Goal: Task Accomplishment & Management: Complete application form

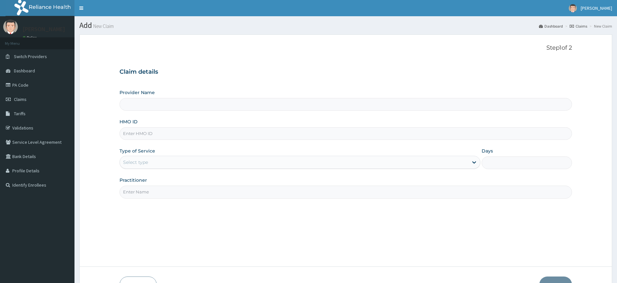
click at [148, 193] on input "Practitioner" at bounding box center [346, 191] width 453 height 13
type input "pure fitness africa"
click at [155, 133] on input "HMO ID" at bounding box center [346, 133] width 453 height 13
type input "Pure Fitness Africa | Lekki (fka Fitness Central)"
type input "1"
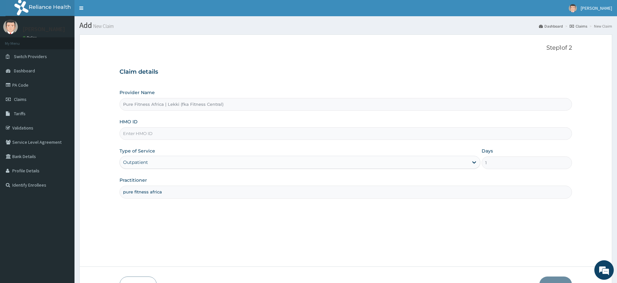
click at [214, 131] on input "HMO ID" at bounding box center [346, 133] width 453 height 13
type input "AOM/10107/A"
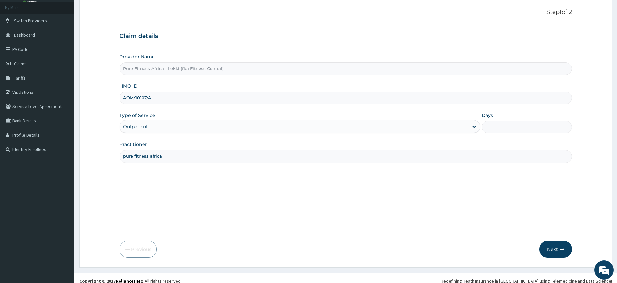
scroll to position [42, 0]
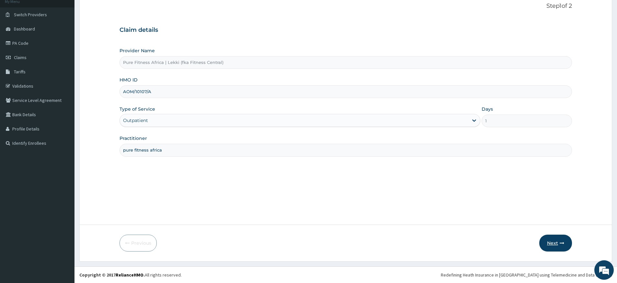
click at [544, 239] on button "Next" at bounding box center [555, 242] width 33 height 17
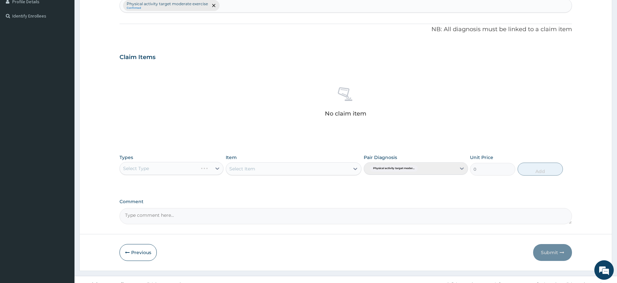
scroll to position [178, 0]
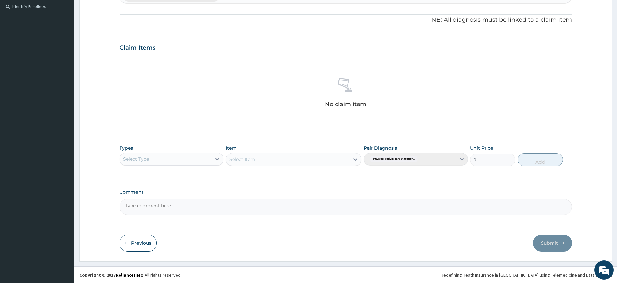
click at [207, 160] on div "Select Type" at bounding box center [166, 159] width 92 height 10
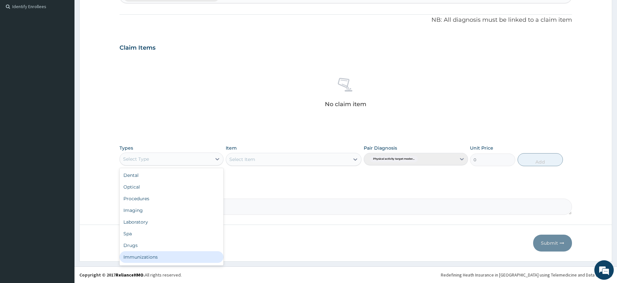
scroll to position [22, 0]
click at [169, 259] on div "Gym" at bounding box center [172, 258] width 104 height 12
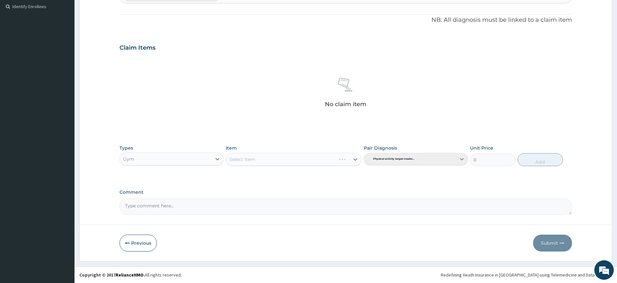
click at [302, 162] on div "Select Item" at bounding box center [294, 159] width 136 height 13
click at [301, 162] on div "Select Item" at bounding box center [287, 159] width 123 height 10
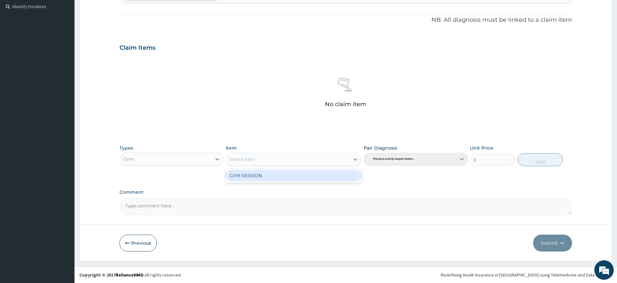
click at [299, 173] on div "GYM SESSION" at bounding box center [294, 175] width 136 height 12
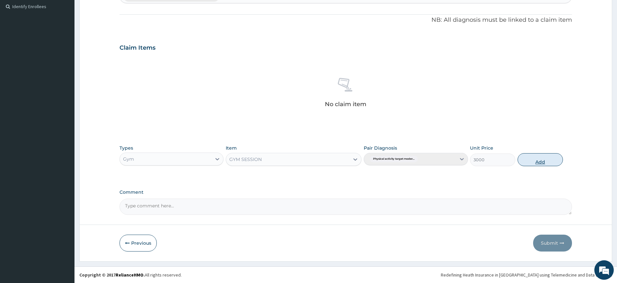
click at [551, 154] on button "Add" at bounding box center [540, 159] width 45 height 13
type input "0"
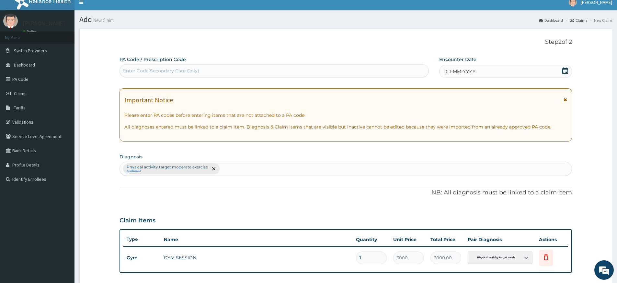
scroll to position [0, 0]
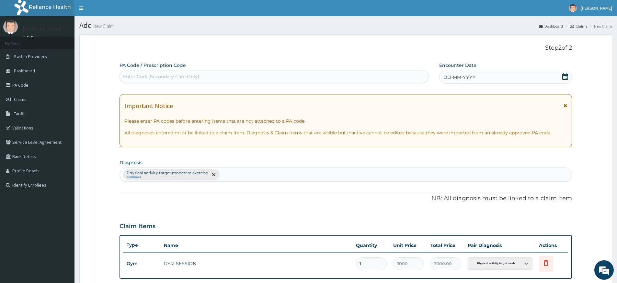
click at [455, 76] on span "DD-MM-YYYY" at bounding box center [460, 77] width 32 height 6
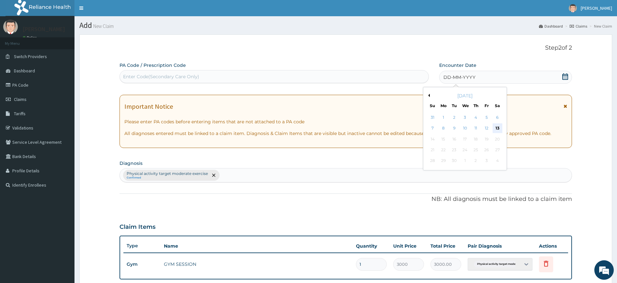
click at [494, 126] on div "13" at bounding box center [498, 128] width 10 height 10
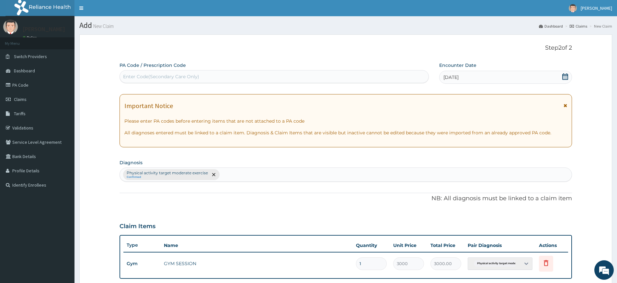
click at [379, 80] on div "Enter Code(Secondary Care Only)" at bounding box center [274, 76] width 309 height 10
type input "PA/CD837A"
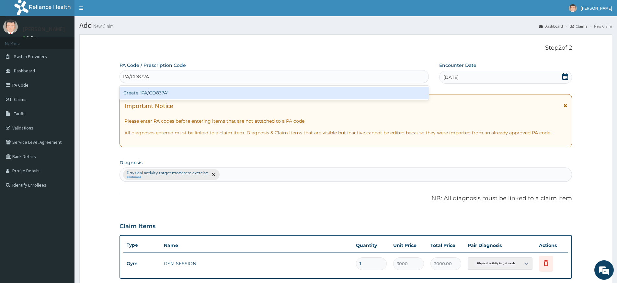
click at [302, 90] on div "Create "PA/CD837A"" at bounding box center [274, 93] width 309 height 12
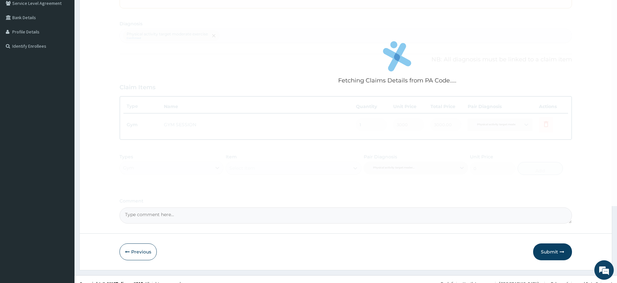
scroll to position [147, 0]
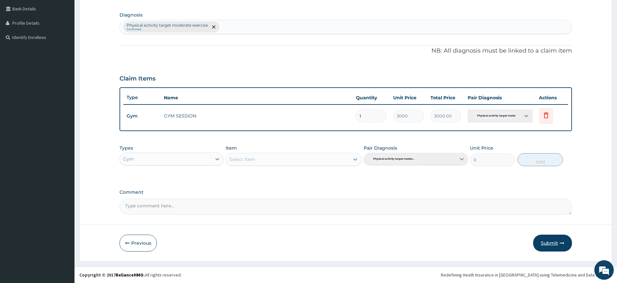
click at [546, 242] on button "Submit" at bounding box center [552, 242] width 39 height 17
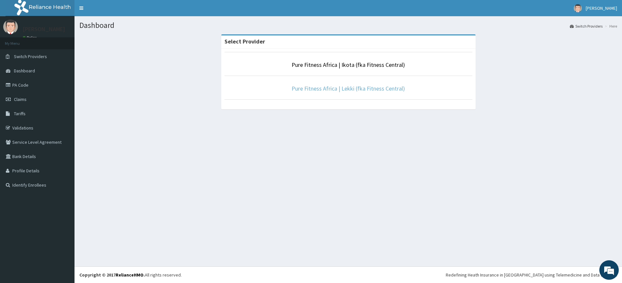
click at [355, 87] on link "Pure Fitness Africa | Lekki (fka Fitness Central)" at bounding box center [348, 88] width 113 height 7
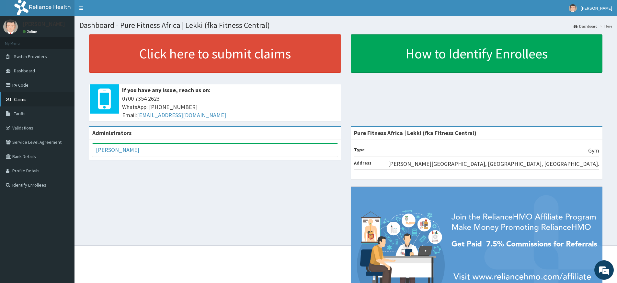
click at [29, 97] on link "Claims" at bounding box center [37, 99] width 75 height 14
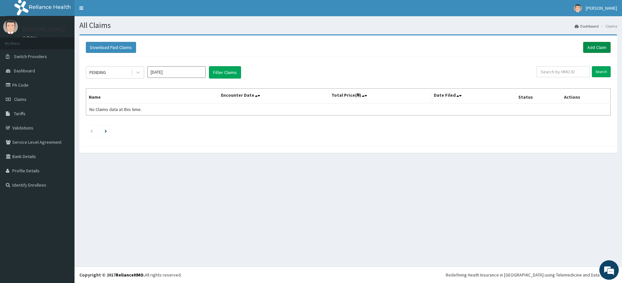
click at [598, 48] on link "Add Claim" at bounding box center [597, 47] width 28 height 11
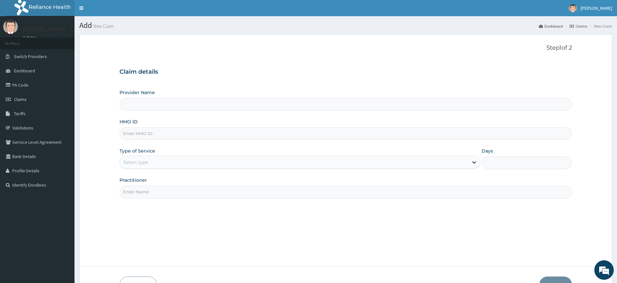
type input "Pure Fitness Africa | Lekki (fka Fitness Central)"
type input "1"
click at [148, 139] on input "HMO ID" at bounding box center [346, 133] width 453 height 13
click at [128, 189] on input "Practitioner" at bounding box center [346, 191] width 453 height 13
type input "pure fitness africa"
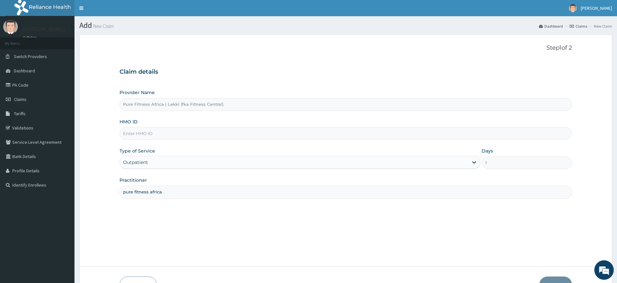
click at [161, 134] on input "HMO ID" at bounding box center [346, 133] width 453 height 13
type input "PWC/10430/A"
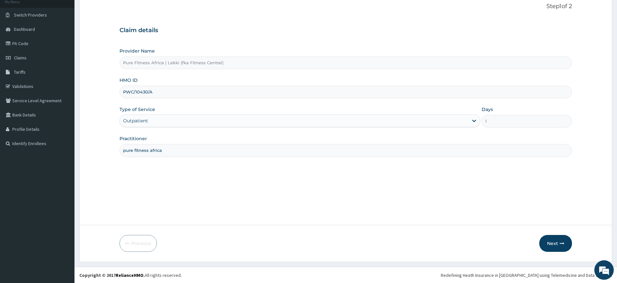
scroll to position [42, 0]
click at [551, 236] on button "Next" at bounding box center [555, 242] width 33 height 17
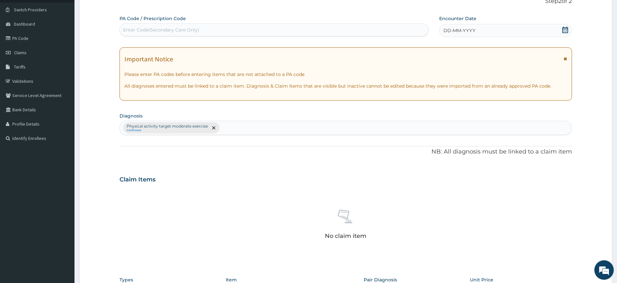
scroll to position [178, 0]
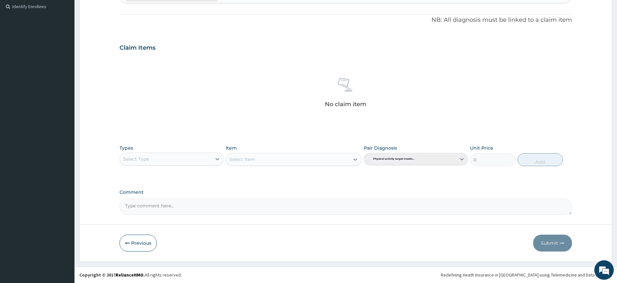
click at [166, 164] on div "Select Type" at bounding box center [172, 158] width 104 height 13
click at [165, 259] on div "Gym" at bounding box center [172, 258] width 104 height 12
click at [261, 157] on div "Select Item" at bounding box center [281, 159] width 110 height 10
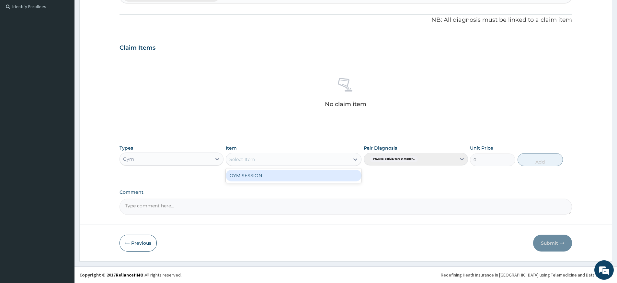
click at [269, 174] on div "GYM SESSION" at bounding box center [294, 175] width 136 height 12
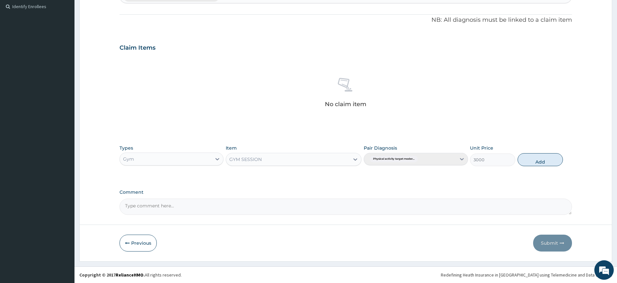
click at [545, 167] on div "Types Gym Item GYM SESSION Pair Diagnosis Physical activity target moder... Uni…" at bounding box center [346, 155] width 453 height 28
click at [546, 162] on button "Add" at bounding box center [540, 159] width 45 height 13
type input "0"
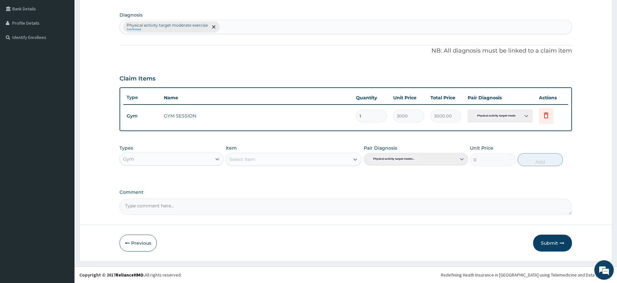
scroll to position [0, 0]
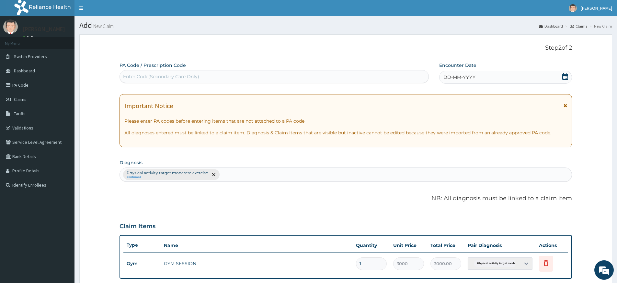
click at [455, 75] on span "DD-MM-YYYY" at bounding box center [460, 77] width 32 height 6
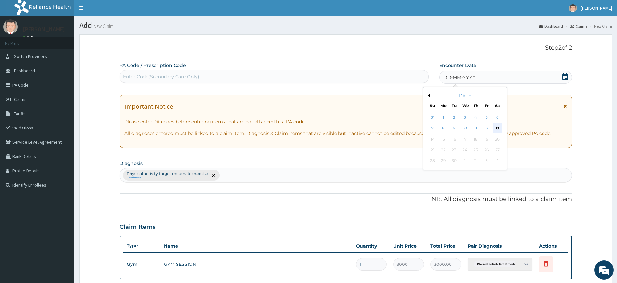
click at [500, 129] on div "13" at bounding box center [498, 128] width 10 height 10
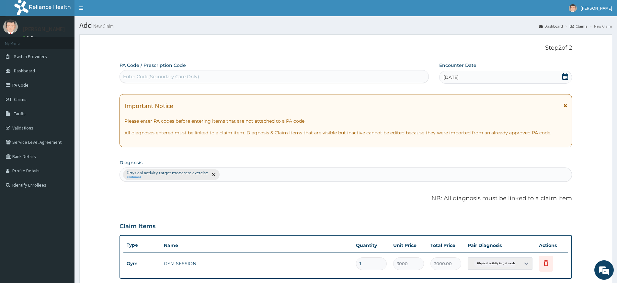
click at [375, 70] on div "Enter Code(Secondary Care Only)" at bounding box center [274, 76] width 309 height 13
type input "PA/5B9482"
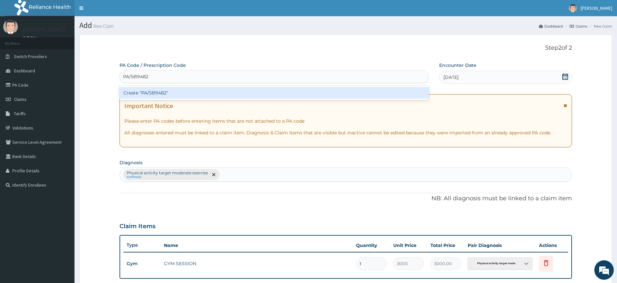
click at [374, 90] on div "Create "PA/5B9482"" at bounding box center [274, 93] width 309 height 12
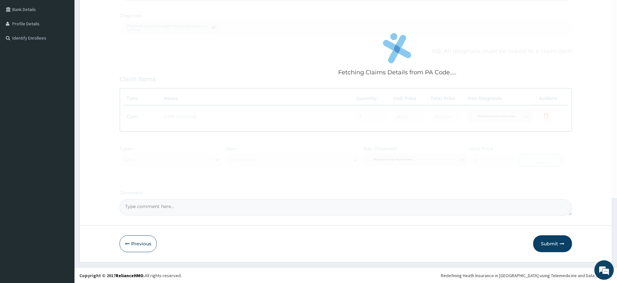
scroll to position [147, 0]
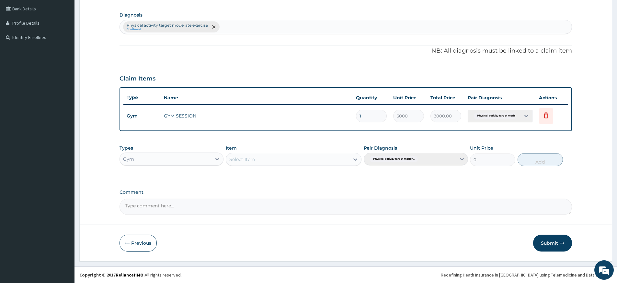
click at [548, 244] on button "Submit" at bounding box center [552, 242] width 39 height 17
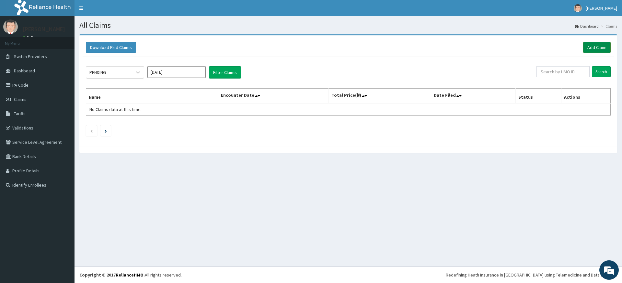
click at [589, 47] on link "Add Claim" at bounding box center [597, 47] width 28 height 11
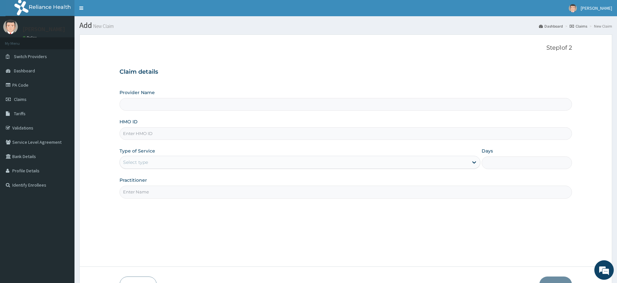
click at [137, 190] on input "Practitioner" at bounding box center [346, 191] width 453 height 13
type input "Pure Fitness Africa | Lekki (fka Fitness Central)"
type input "1"
type input "pure fitness africa"
click at [166, 139] on input "HMO ID" at bounding box center [346, 133] width 453 height 13
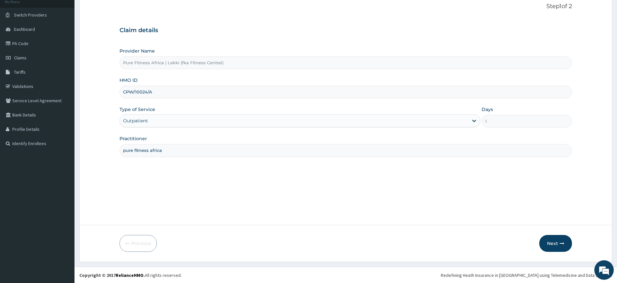
scroll to position [42, 0]
type input "CPW/10024/A"
click at [551, 243] on button "Next" at bounding box center [555, 242] width 33 height 17
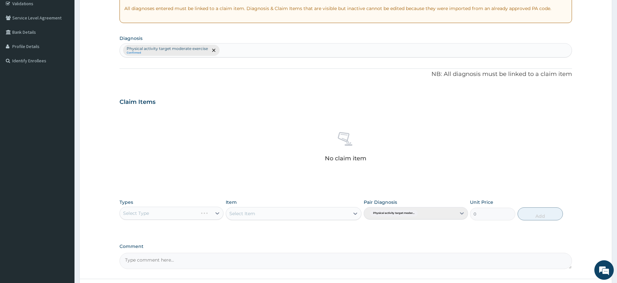
scroll to position [178, 0]
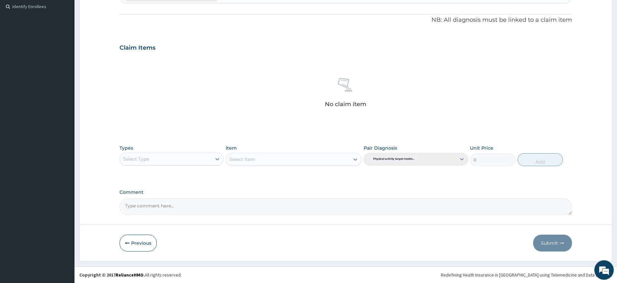
click at [177, 155] on div "Select Type" at bounding box center [166, 159] width 92 height 10
click at [162, 262] on div "Gym" at bounding box center [172, 258] width 104 height 12
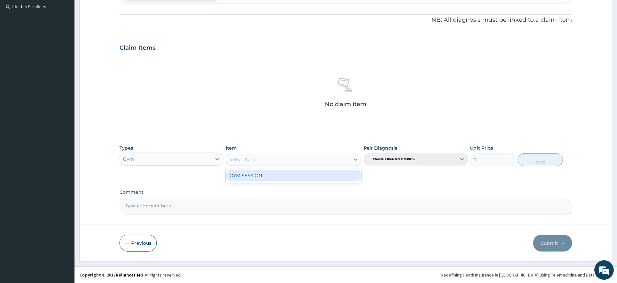
click at [289, 160] on div "Select Item" at bounding box center [287, 159] width 123 height 10
click at [290, 170] on div "GYM SESSION" at bounding box center [294, 175] width 136 height 12
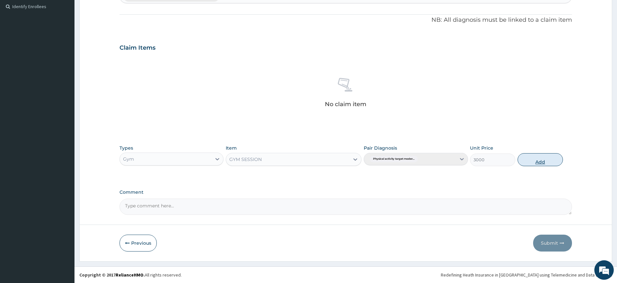
click at [543, 158] on button "Add" at bounding box center [540, 159] width 45 height 13
type input "0"
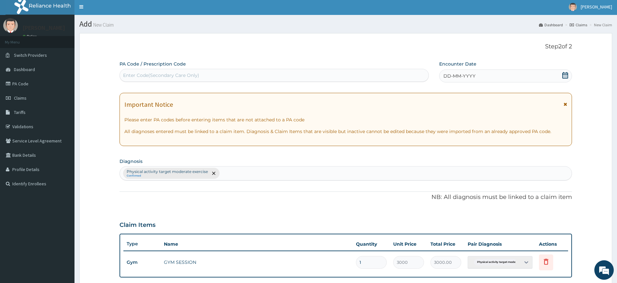
scroll to position [0, 0]
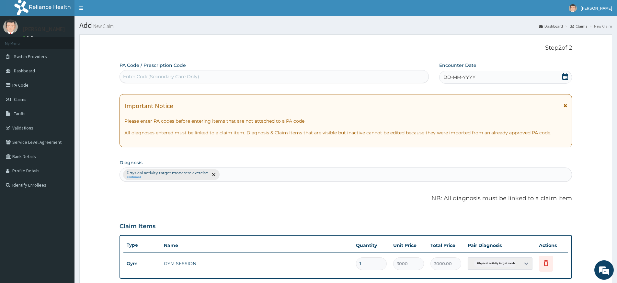
click at [464, 81] on div "DD-MM-YYYY" at bounding box center [505, 77] width 133 height 13
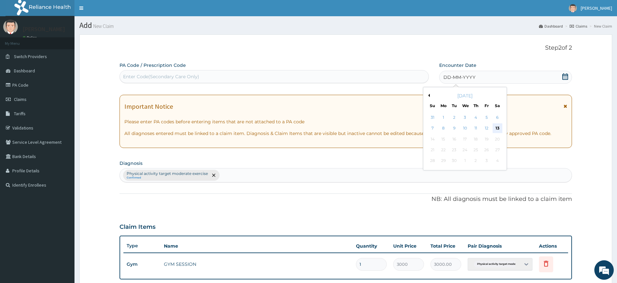
click at [500, 127] on div "13" at bounding box center [498, 128] width 10 height 10
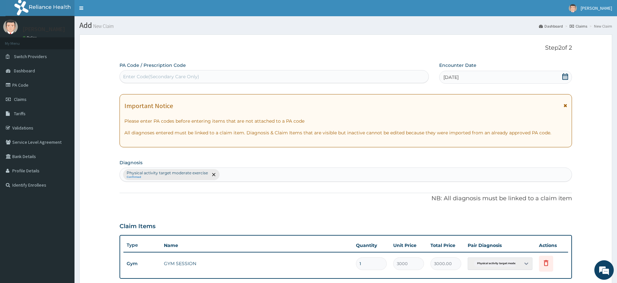
click at [409, 75] on div "Enter Code(Secondary Care Only)" at bounding box center [274, 76] width 309 height 10
type input "PA/79C66E"
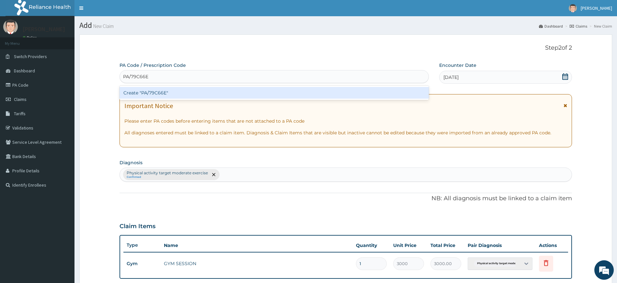
click at [382, 94] on div "Create "PA/79C66E"" at bounding box center [274, 93] width 309 height 12
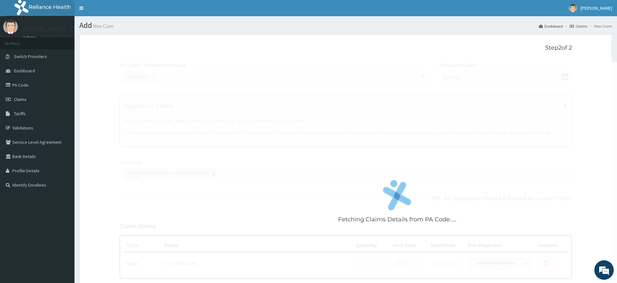
scroll to position [147, 0]
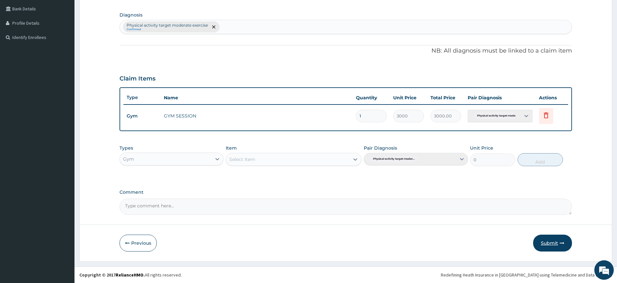
click at [539, 239] on button "Submit" at bounding box center [552, 242] width 39 height 17
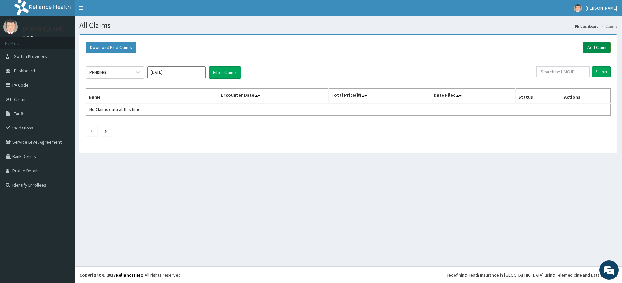
click at [596, 49] on link "Add Claim" at bounding box center [597, 47] width 28 height 11
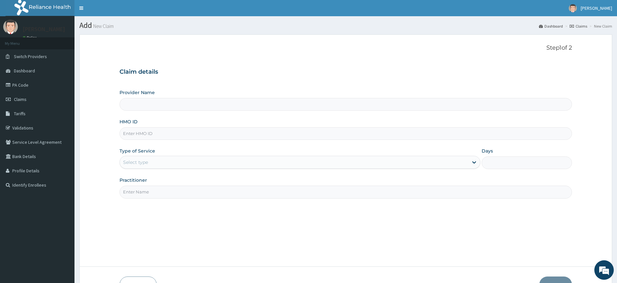
click at [143, 198] on input "Practitioner" at bounding box center [346, 191] width 453 height 13
type input "Pure Fitness Africa | Lekki (fka Fitness Central)"
type input "1"
type input "pure fitness africa"
click at [163, 136] on input "HMO ID" at bounding box center [346, 133] width 453 height 13
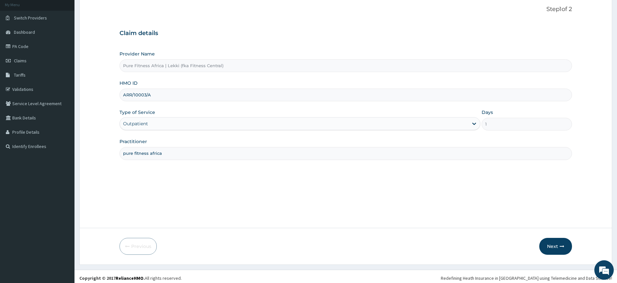
scroll to position [42, 0]
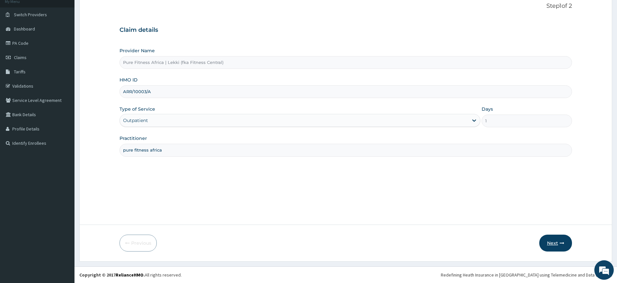
type input "ARR/10003/A"
click at [552, 236] on button "Next" at bounding box center [555, 242] width 33 height 17
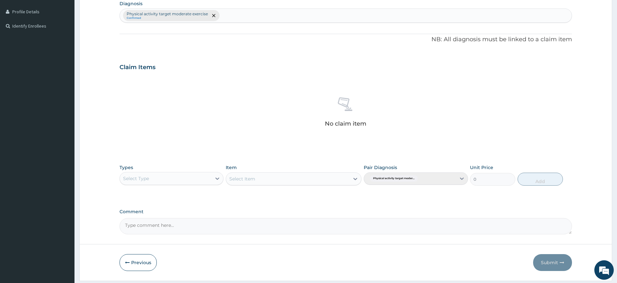
scroll to position [178, 0]
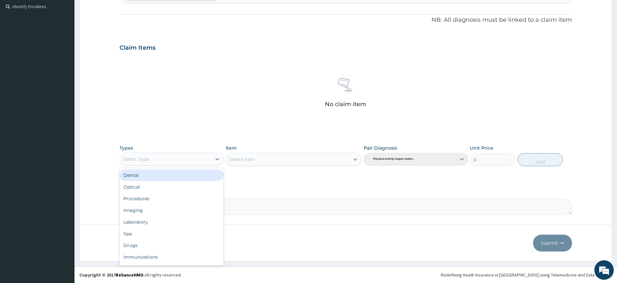
click at [180, 156] on div "Select Type" at bounding box center [166, 159] width 92 height 10
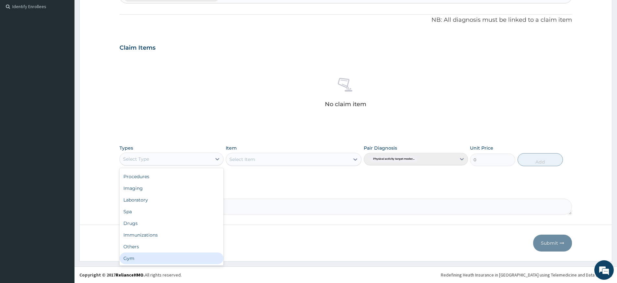
click at [189, 255] on div "Gym" at bounding box center [172, 258] width 104 height 12
click at [308, 159] on div "Select Item" at bounding box center [287, 159] width 123 height 10
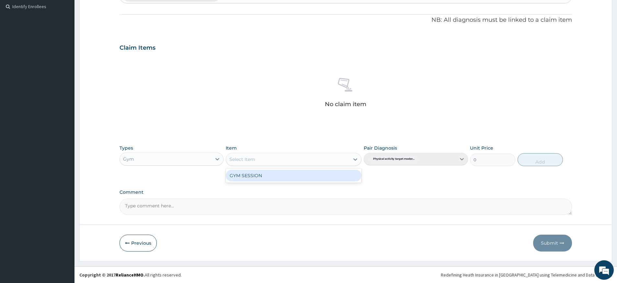
click at [310, 170] on div "GYM SESSION" at bounding box center [294, 175] width 136 height 12
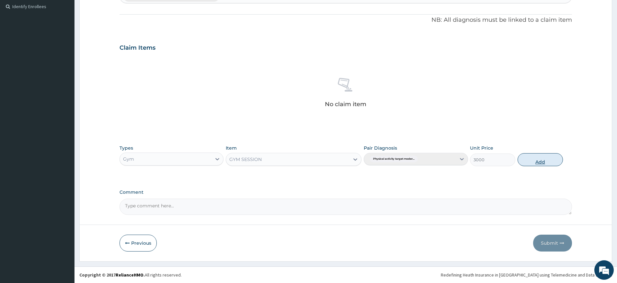
click at [537, 157] on button "Add" at bounding box center [540, 159] width 45 height 13
type input "0"
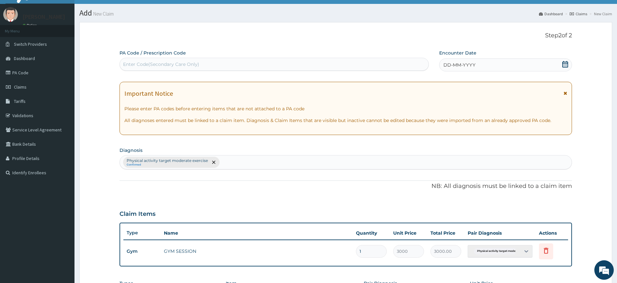
scroll to position [0, 0]
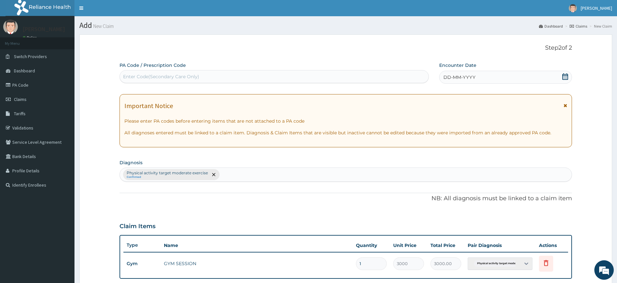
click at [453, 75] on span "DD-MM-YYYY" at bounding box center [460, 77] width 32 height 6
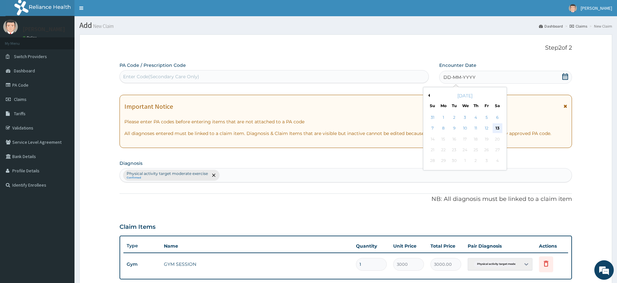
click at [498, 126] on div "13" at bounding box center [498, 128] width 10 height 10
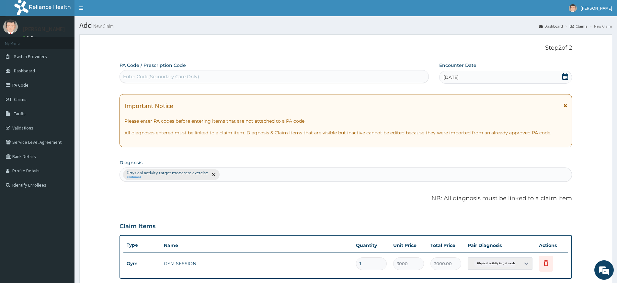
click at [365, 75] on div "Enter Code(Secondary Care Only)" at bounding box center [274, 76] width 309 height 10
type input "PA/443DF2"
click at [368, 83] on div "Enter Code(Secondary Care Only)" at bounding box center [274, 76] width 309 height 13
click at [368, 83] on div "PA Code / Prescription Code Enter Code(Secondary Care Only)" at bounding box center [274, 73] width 309 height 22
click at [366, 74] on div "Enter Code(Secondary Care Only)" at bounding box center [274, 76] width 309 height 10
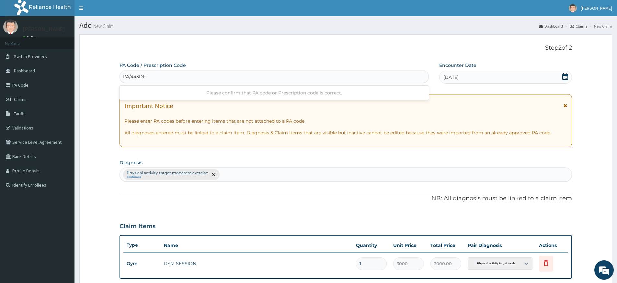
type input "PA/443DF2"
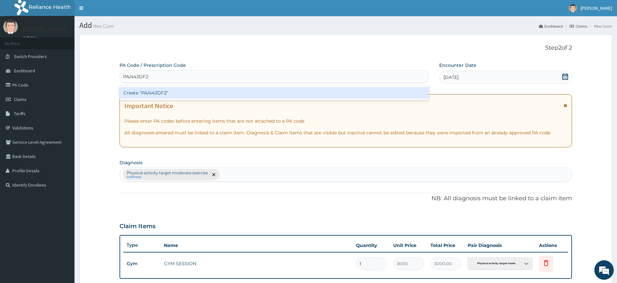
click at [379, 94] on div "Create "PA/443DF2"" at bounding box center [274, 93] width 309 height 12
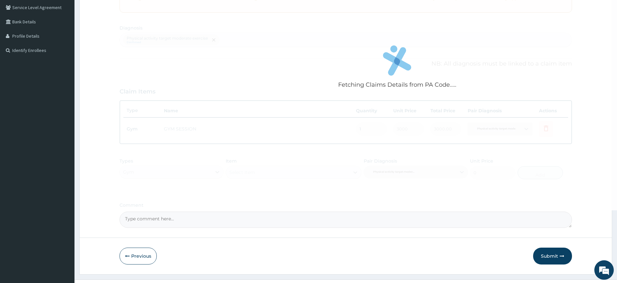
scroll to position [147, 0]
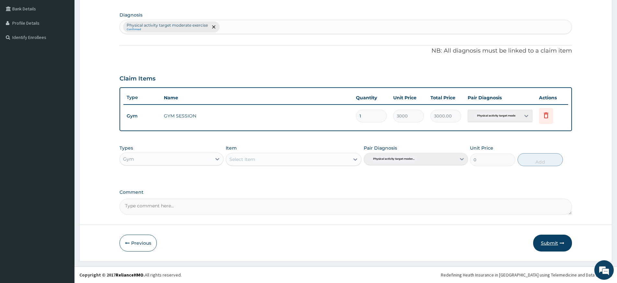
click at [551, 237] on button "Submit" at bounding box center [552, 242] width 39 height 17
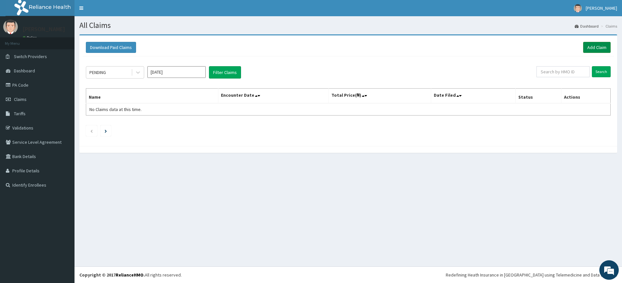
click at [586, 43] on link "Add Claim" at bounding box center [597, 47] width 28 height 11
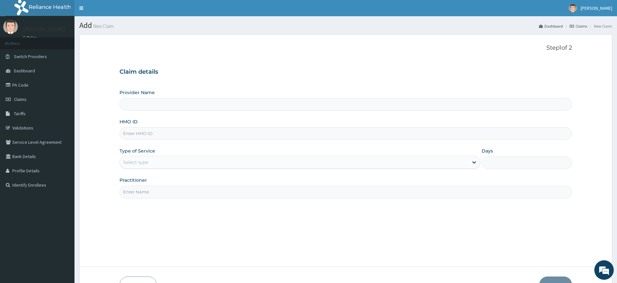
type input "Pure Fitness Africa | Lekki (fka Fitness Central)"
type input "1"
click at [148, 194] on input "Practitioner" at bounding box center [346, 191] width 453 height 13
type input "pure fitness africa"
click at [181, 133] on input "HMO ID" at bounding box center [346, 133] width 453 height 13
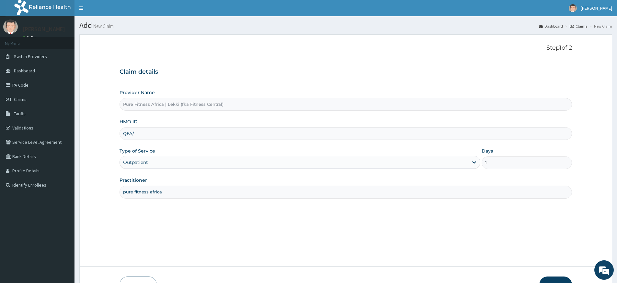
type input "QFA/10074/A"
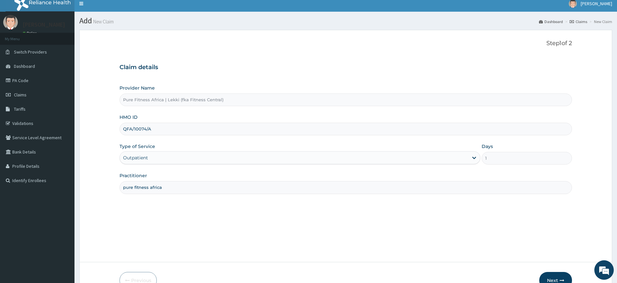
scroll to position [10, 0]
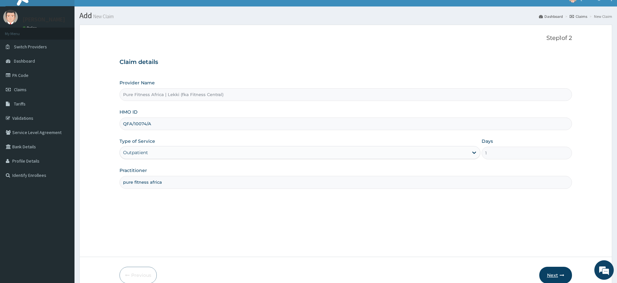
click at [548, 273] on button "Next" at bounding box center [555, 274] width 33 height 17
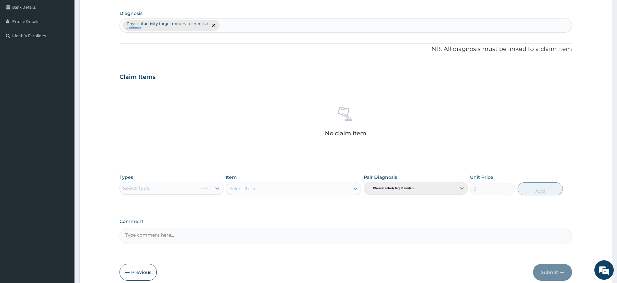
scroll to position [178, 0]
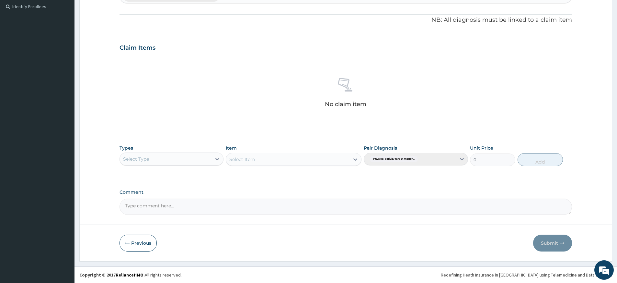
click at [192, 166] on div "Types Select Type" at bounding box center [172, 155] width 104 height 21
click at [192, 163] on div "Select Type" at bounding box center [166, 159] width 92 height 10
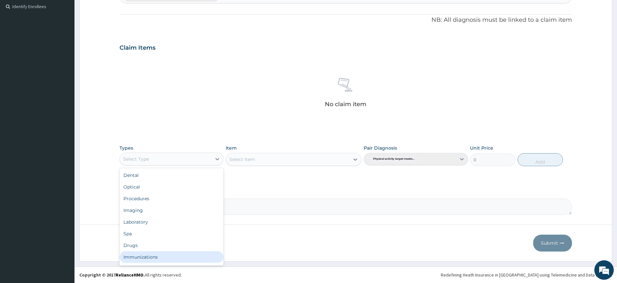
scroll to position [22, 0]
click at [169, 253] on div "Gym" at bounding box center [172, 258] width 104 height 12
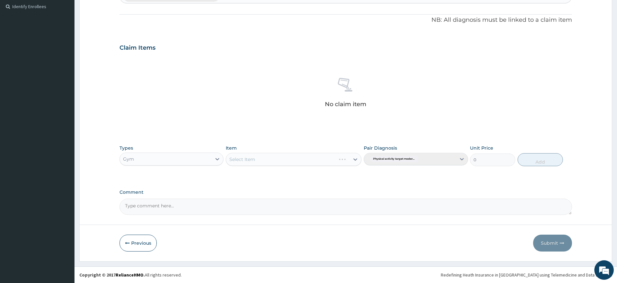
click at [292, 162] on div "Select Item" at bounding box center [294, 159] width 136 height 13
click at [301, 161] on div "Select Item" at bounding box center [294, 159] width 136 height 13
click at [279, 158] on div "Select Item" at bounding box center [287, 159] width 123 height 10
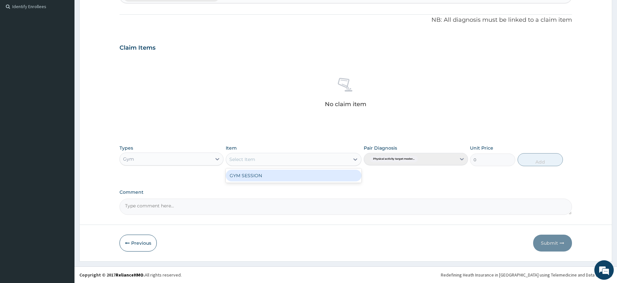
click at [277, 180] on div "GYM SESSION" at bounding box center [294, 175] width 136 height 12
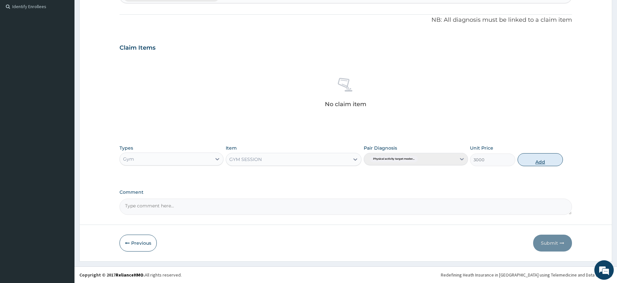
click at [527, 159] on button "Add" at bounding box center [540, 159] width 45 height 13
type input "0"
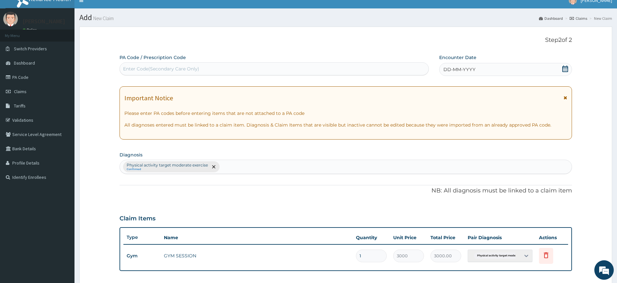
scroll to position [0, 0]
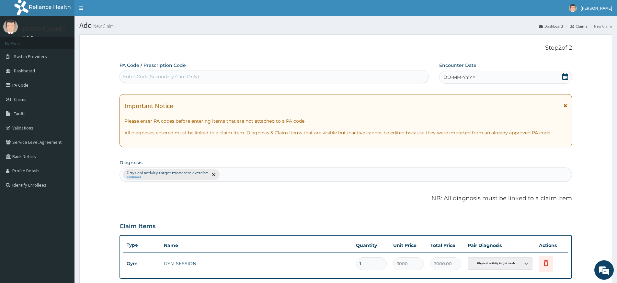
click at [470, 80] on span "DD-MM-YYYY" at bounding box center [460, 77] width 32 height 6
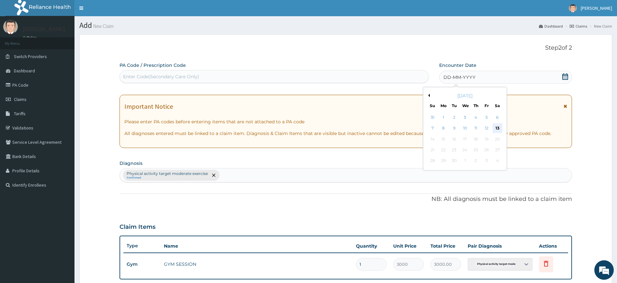
click at [497, 124] on div "13" at bounding box center [498, 128] width 10 height 10
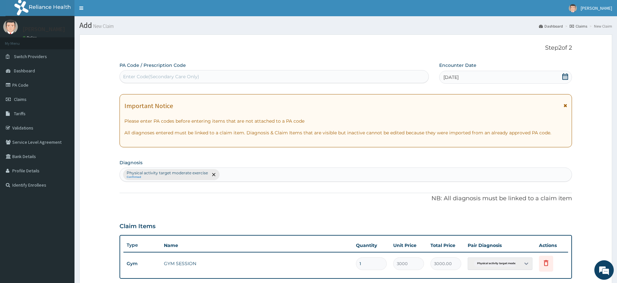
click at [340, 72] on div "Enter Code(Secondary Care Only)" at bounding box center [274, 76] width 309 height 10
type input "PA/E1D4AC"
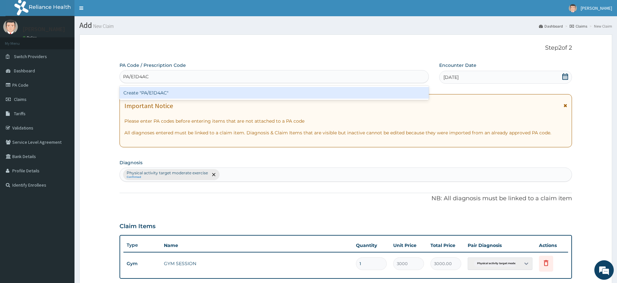
click at [295, 97] on div "Create "PA/E1D4AC"" at bounding box center [274, 93] width 309 height 12
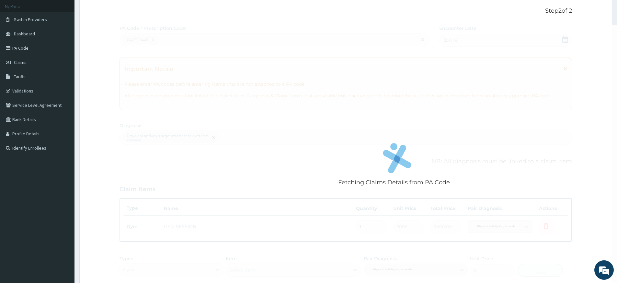
scroll to position [147, 0]
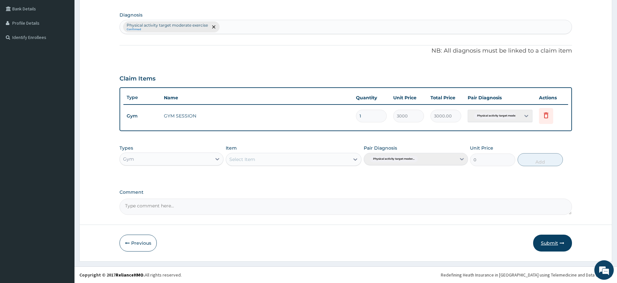
click at [547, 241] on button "Submit" at bounding box center [552, 242] width 39 height 17
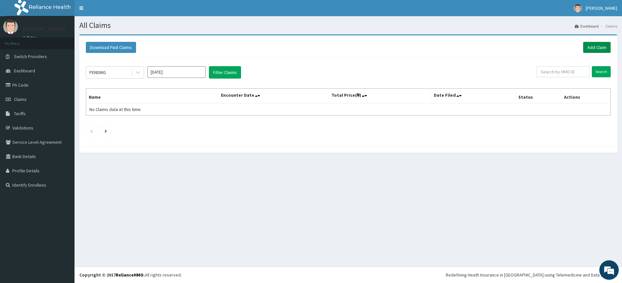
click at [594, 46] on link "Add Claim" at bounding box center [597, 47] width 28 height 11
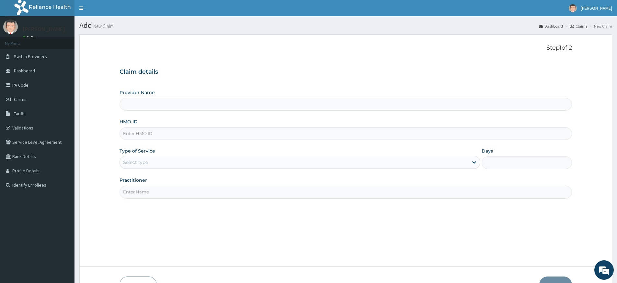
type input "Pure Fitness Africa | Lekki (fka Fitness Central)"
type input "1"
click at [150, 191] on input "Practitioner" at bounding box center [346, 191] width 453 height 13
type input "pure fitness africa"
click at [163, 139] on input "HMO ID" at bounding box center [346, 133] width 453 height 13
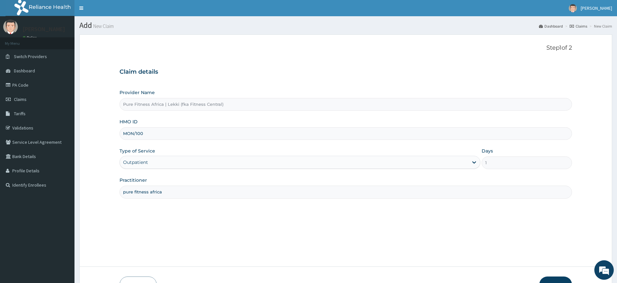
type input "MON/10045/A"
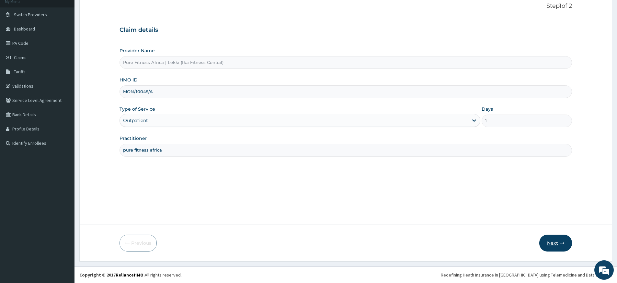
click at [557, 247] on button "Next" at bounding box center [555, 242] width 33 height 17
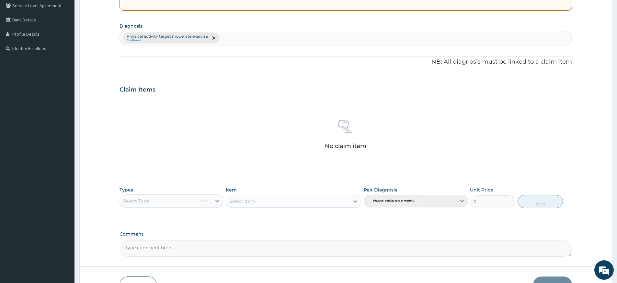
scroll to position [178, 0]
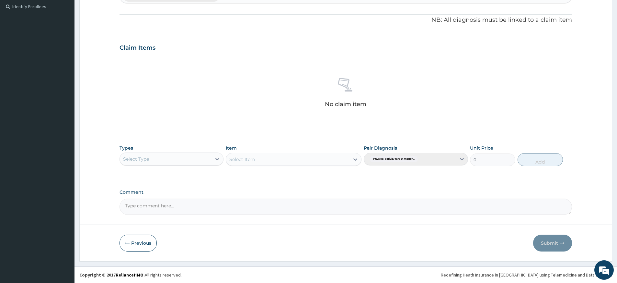
click at [149, 164] on div "Select Type" at bounding box center [166, 159] width 92 height 10
click at [163, 256] on div "Gym" at bounding box center [172, 258] width 104 height 12
click at [293, 155] on div "Select Item" at bounding box center [287, 159] width 123 height 10
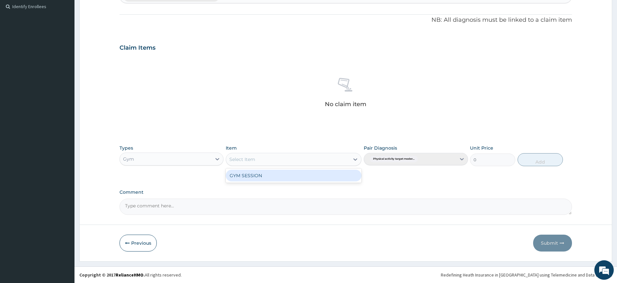
click at [298, 174] on div "GYM SESSION" at bounding box center [294, 175] width 136 height 12
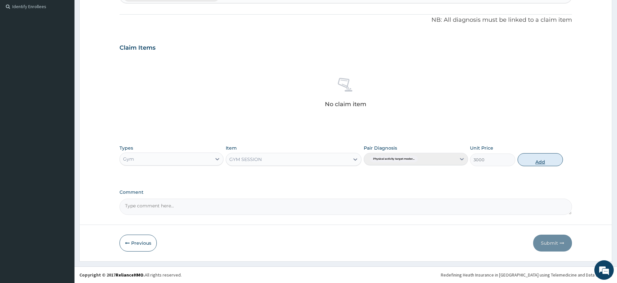
click at [519, 161] on button "Add" at bounding box center [540, 159] width 45 height 13
type input "0"
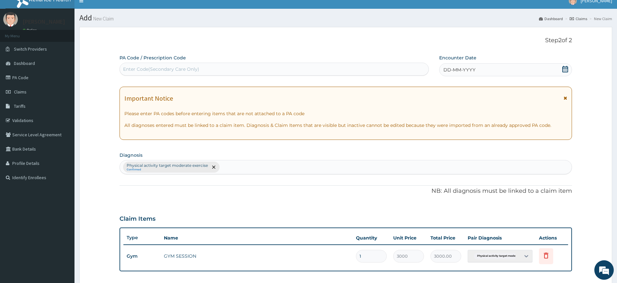
scroll to position [0, 0]
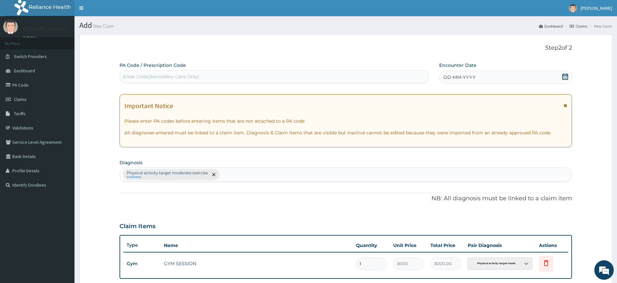
click at [442, 82] on div "DD-MM-YYYY" at bounding box center [505, 77] width 133 height 13
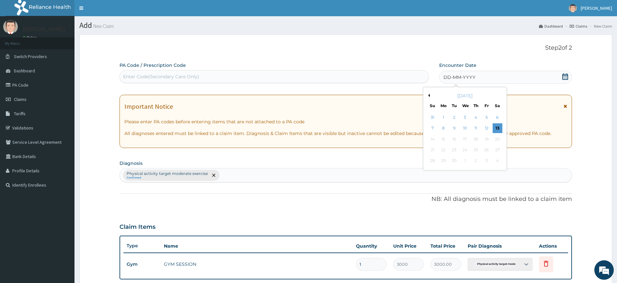
click at [456, 79] on span "DD-MM-YYYY" at bounding box center [460, 77] width 32 height 6
click at [497, 127] on div "13" at bounding box center [498, 128] width 10 height 10
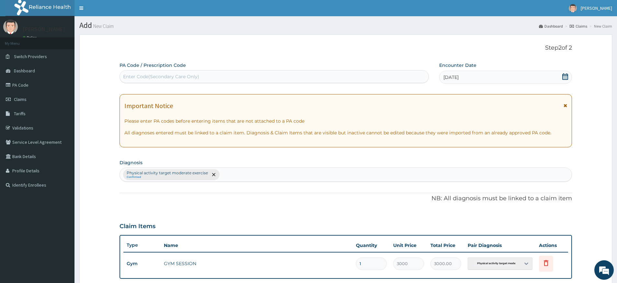
click at [375, 74] on div "Enter Code(Secondary Care Only)" at bounding box center [274, 76] width 309 height 10
type input "PA/C4D566"
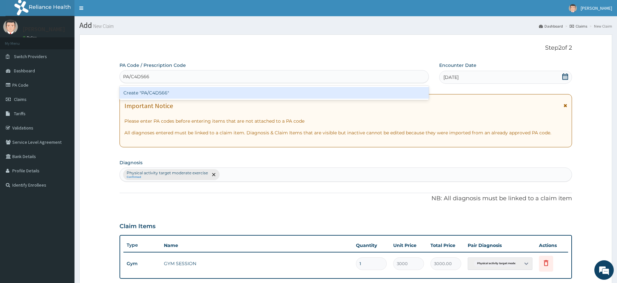
click at [380, 89] on div "Create "PA/C4D566"" at bounding box center [274, 93] width 309 height 12
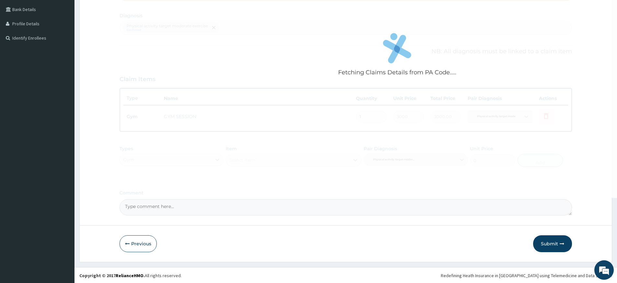
scroll to position [147, 0]
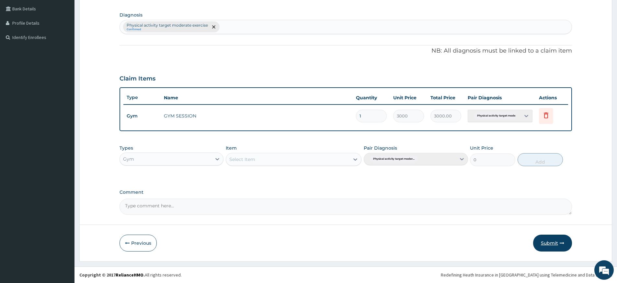
click at [566, 241] on button "Submit" at bounding box center [552, 242] width 39 height 17
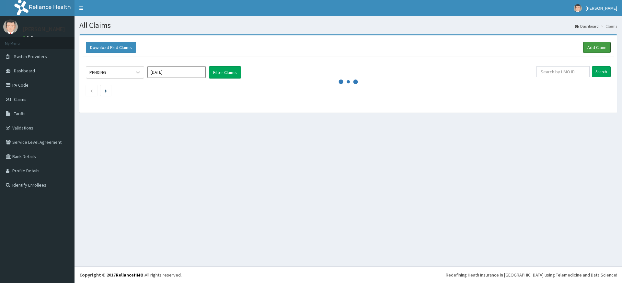
click at [586, 47] on link "Add Claim" at bounding box center [597, 47] width 28 height 11
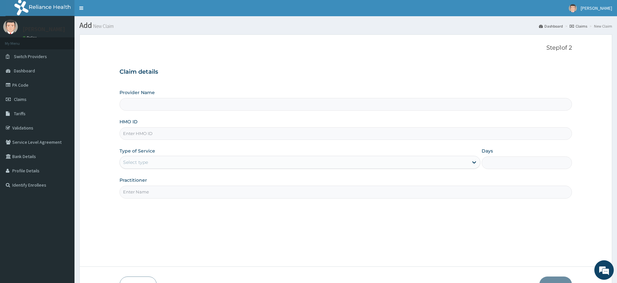
type input "Pure Fitness Africa | Lekki (fka Fitness Central)"
type input "1"
click at [160, 192] on input "Practitioner" at bounding box center [346, 191] width 453 height 13
type input "pure fitness africa"
click at [178, 134] on input "HMO ID" at bounding box center [346, 133] width 453 height 13
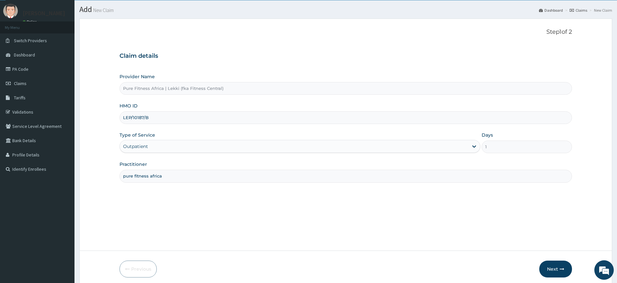
scroll to position [24, 0]
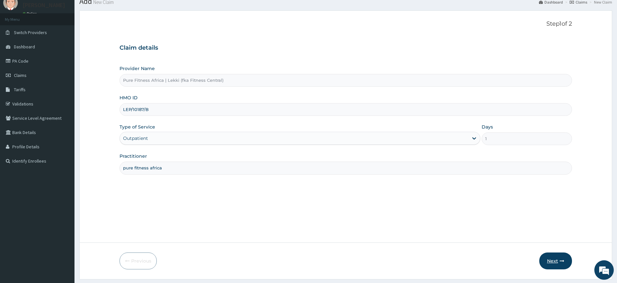
type input "LEP/10187/B"
click at [550, 261] on button "Next" at bounding box center [555, 260] width 33 height 17
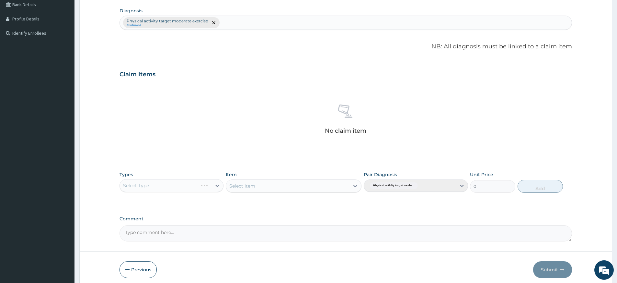
scroll to position [178, 0]
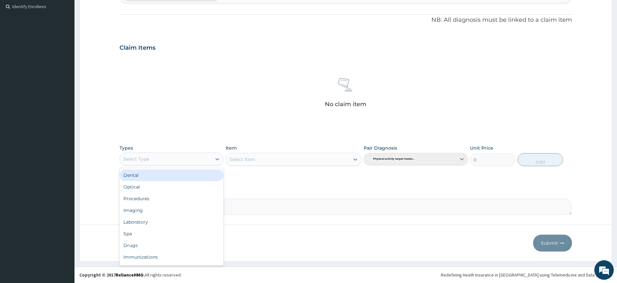
click at [198, 160] on div "Select Type" at bounding box center [166, 159] width 92 height 10
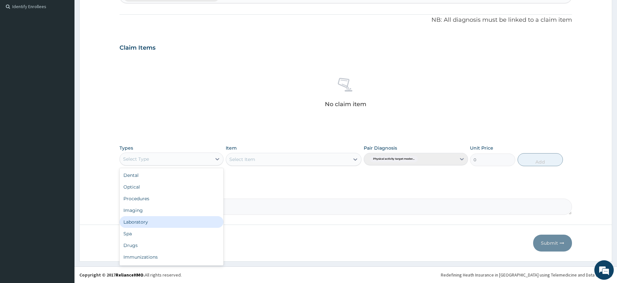
scroll to position [22, 0]
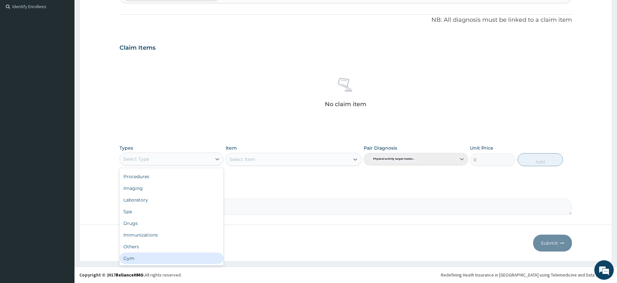
drag, startPoint x: 171, startPoint y: 256, endPoint x: 215, endPoint y: 222, distance: 55.0
click at [171, 256] on div "Gym" at bounding box center [172, 258] width 104 height 12
click at [307, 161] on div "Select Item" at bounding box center [287, 159] width 123 height 10
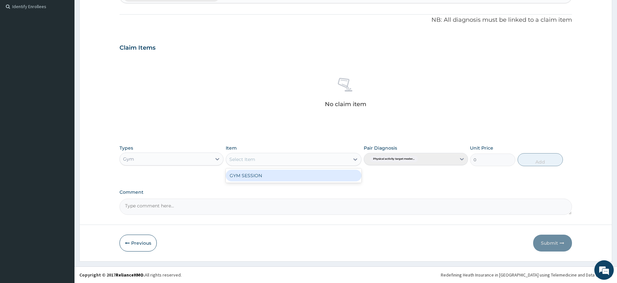
click at [307, 171] on div "GYM SESSION" at bounding box center [294, 175] width 136 height 12
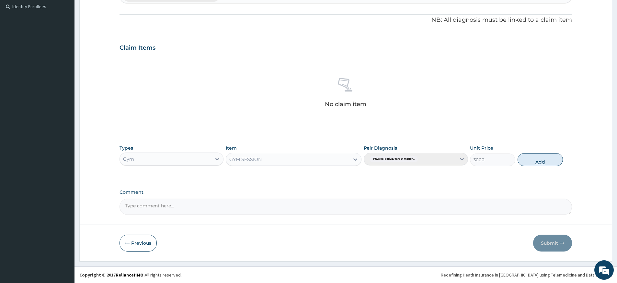
click at [556, 159] on button "Add" at bounding box center [540, 159] width 45 height 13
type input "0"
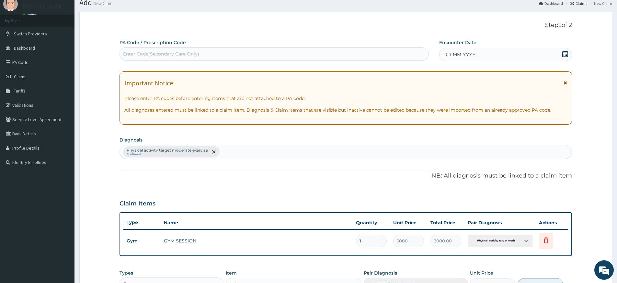
scroll to position [0, 0]
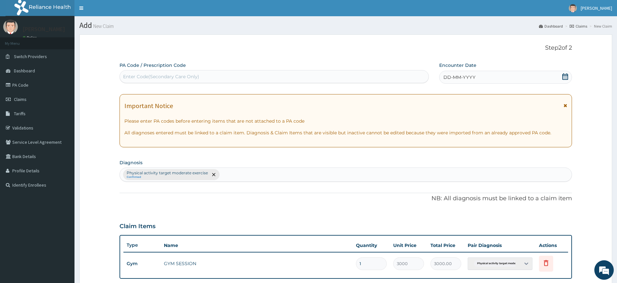
drag, startPoint x: 477, startPoint y: 80, endPoint x: 474, endPoint y: 86, distance: 6.8
click at [477, 80] on div "DD-MM-YYYY" at bounding box center [505, 77] width 133 height 13
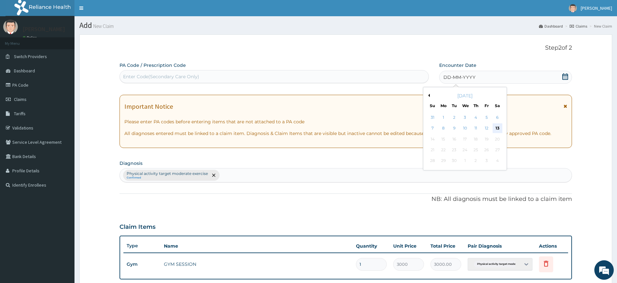
click at [495, 127] on div "13" at bounding box center [498, 128] width 10 height 10
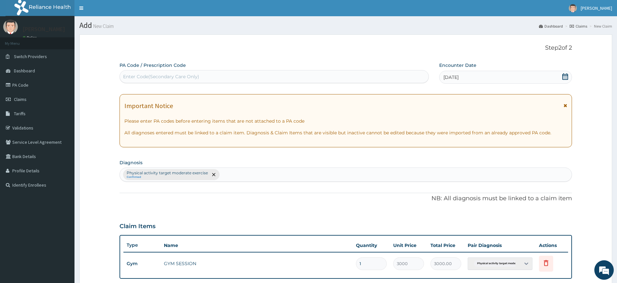
click at [415, 77] on div "Enter Code(Secondary Care Only)" at bounding box center [274, 76] width 309 height 10
type input "PA/4B1C4B"
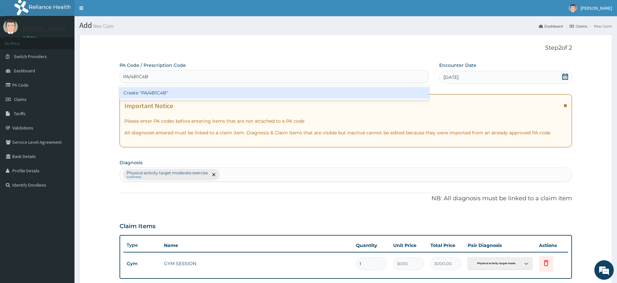
click at [320, 92] on div "Create "PA/4B1C4B"" at bounding box center [274, 93] width 309 height 12
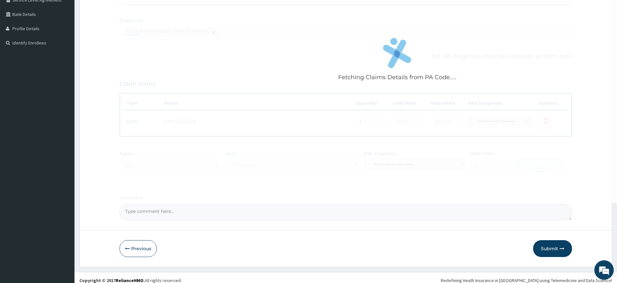
scroll to position [147, 0]
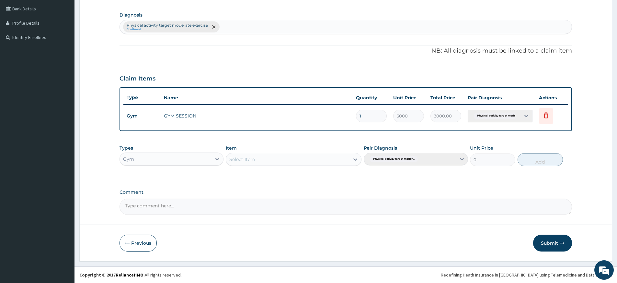
click at [560, 240] on icon "button" at bounding box center [562, 242] width 5 height 5
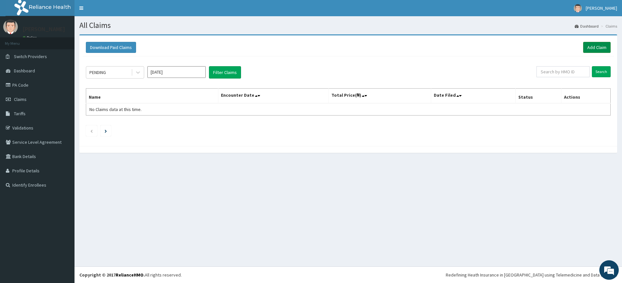
click at [594, 44] on link "Add Claim" at bounding box center [597, 47] width 28 height 11
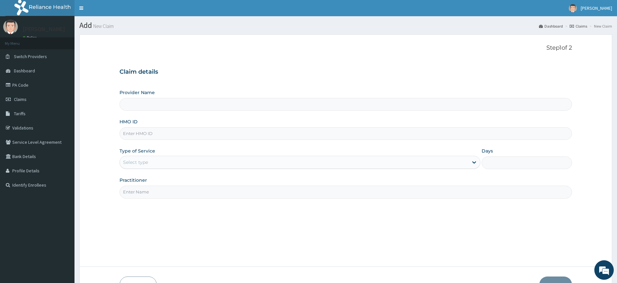
type input "Pure Fitness Africa | Lekki (fka Fitness Central)"
type input "1"
click at [232, 197] on input "Practitioner" at bounding box center [346, 191] width 453 height 13
type input "pure fitness africa"
click at [201, 134] on input "HMO ID" at bounding box center [346, 133] width 453 height 13
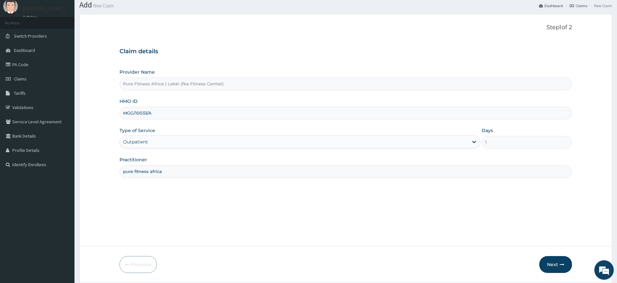
scroll to position [42, 0]
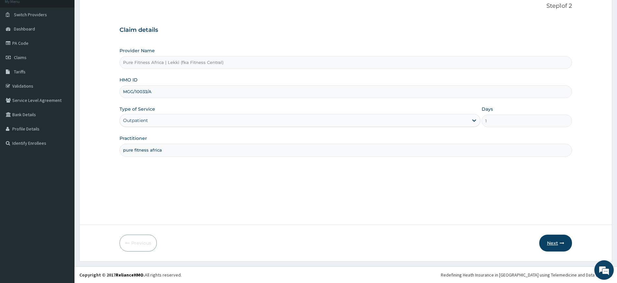
type input "MGG/10033/A"
click at [559, 246] on button "Next" at bounding box center [555, 242] width 33 height 17
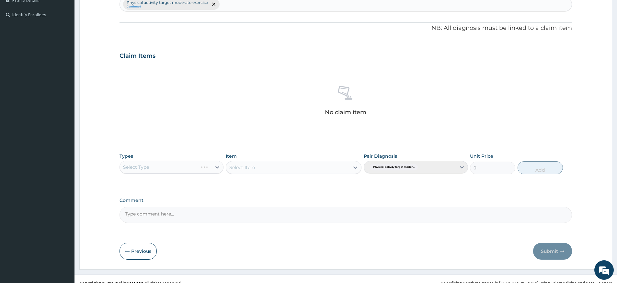
scroll to position [178, 0]
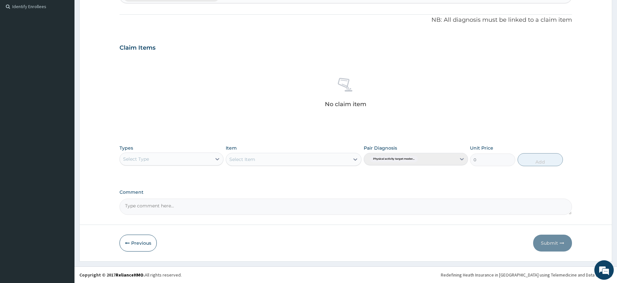
click at [180, 162] on div "Select Type" at bounding box center [166, 159] width 92 height 10
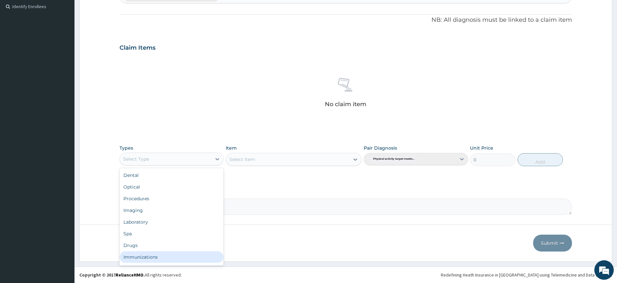
scroll to position [22, 0]
click at [188, 254] on div "Gym" at bounding box center [172, 258] width 104 height 12
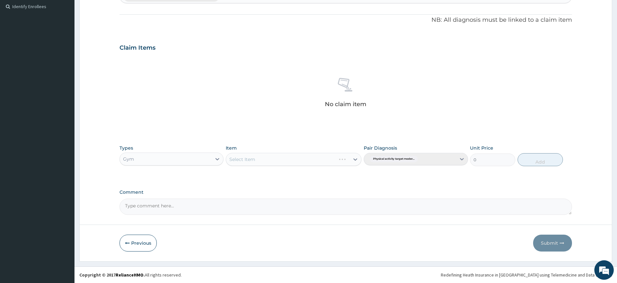
click at [282, 159] on div "Select Item" at bounding box center [294, 159] width 136 height 13
click at [292, 159] on div "Select Item" at bounding box center [294, 159] width 136 height 13
click at [303, 163] on div "Select Item" at bounding box center [287, 159] width 123 height 10
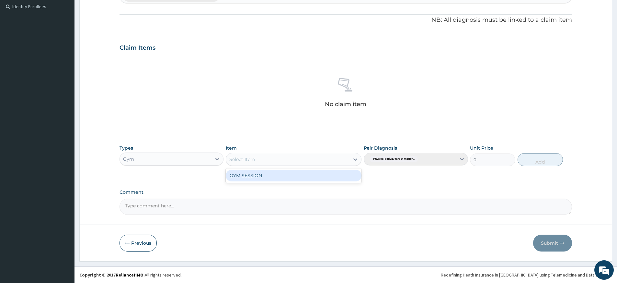
drag, startPoint x: 303, startPoint y: 168, endPoint x: 309, endPoint y: 171, distance: 7.7
click at [303, 171] on div "GYM SESSION" at bounding box center [294, 175] width 136 height 12
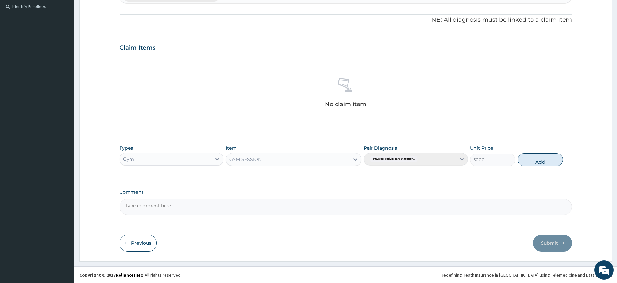
click at [547, 159] on button "Add" at bounding box center [540, 159] width 45 height 13
type input "0"
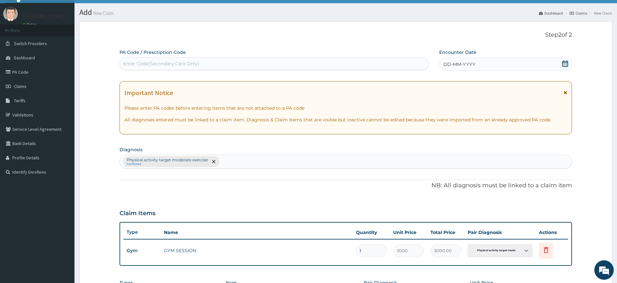
scroll to position [0, 0]
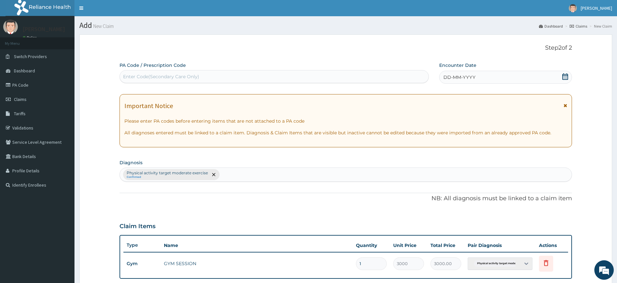
drag, startPoint x: 466, startPoint y: 76, endPoint x: 466, endPoint y: 83, distance: 6.5
click at [466, 76] on span "DD-MM-YYYY" at bounding box center [460, 77] width 32 height 6
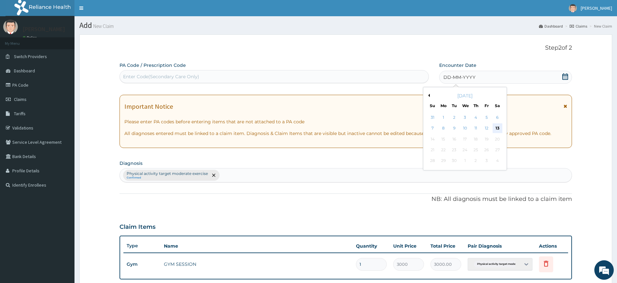
click at [495, 126] on div "13" at bounding box center [498, 128] width 10 height 10
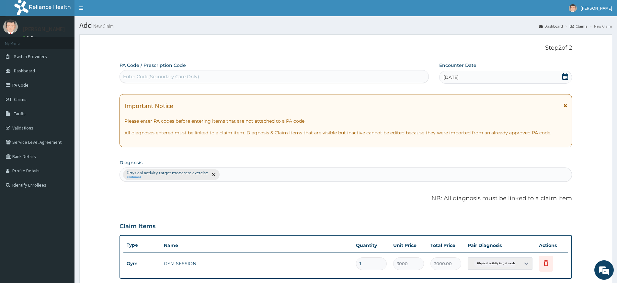
click at [407, 75] on div "Enter Code(Secondary Care Only)" at bounding box center [274, 76] width 309 height 10
type input "PA/C6D8F3"
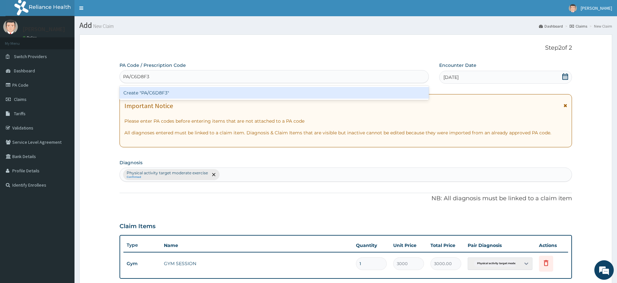
click at [406, 91] on div "Create "PA/C6D8F3"" at bounding box center [274, 93] width 309 height 12
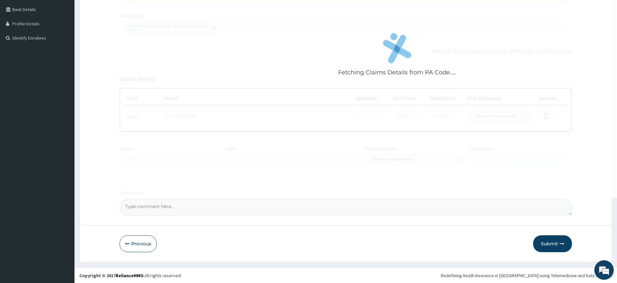
scroll to position [147, 0]
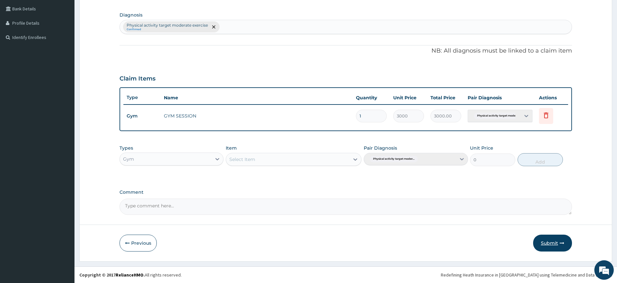
click at [548, 238] on button "Submit" at bounding box center [552, 242] width 39 height 17
